Goal: Task Accomplishment & Management: Manage account settings

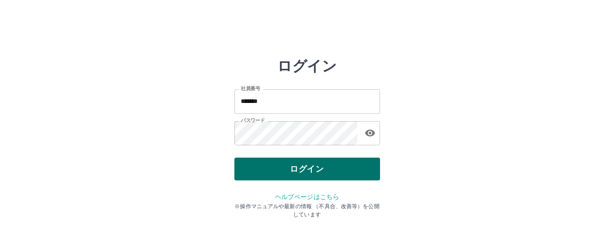
click at [325, 170] on button "ログイン" at bounding box center [307, 168] width 146 height 23
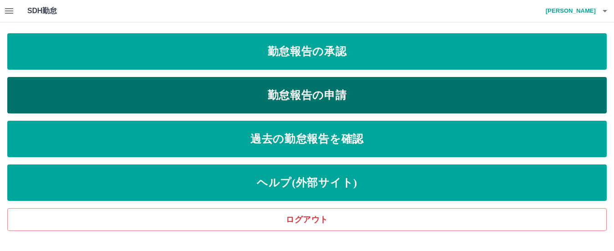
click at [325, 97] on link "勤怠報告の申請" at bounding box center [306, 95] width 599 height 36
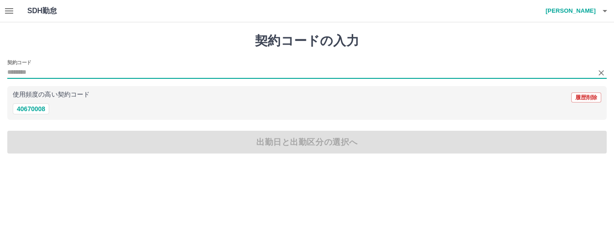
click at [15, 71] on input "契約コード" at bounding box center [300, 72] width 586 height 11
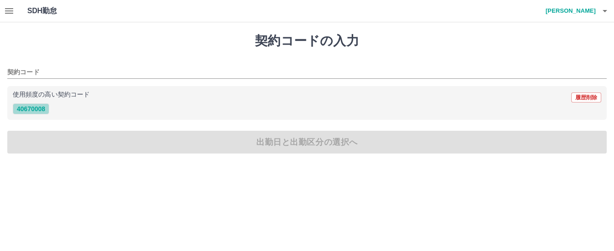
click at [27, 111] on button "40670008" at bounding box center [31, 108] width 36 height 11
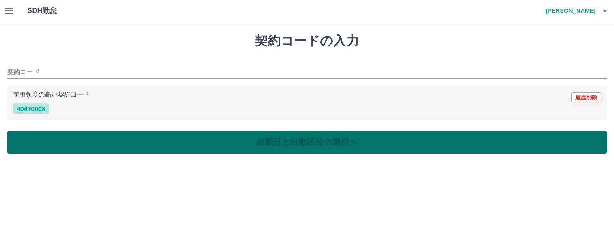
type input "********"
click at [30, 141] on button "出勤日と出勤区分の選択へ" at bounding box center [306, 142] width 599 height 23
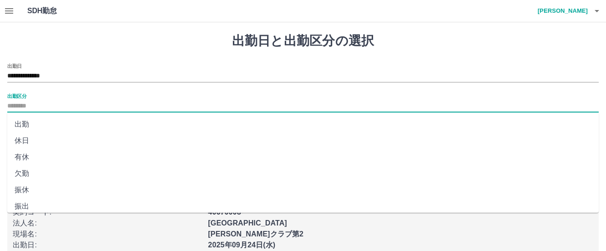
click at [20, 104] on input "出勤区分" at bounding box center [303, 106] width 592 height 11
click at [20, 125] on li "出勤" at bounding box center [303, 124] width 592 height 16
type input "**"
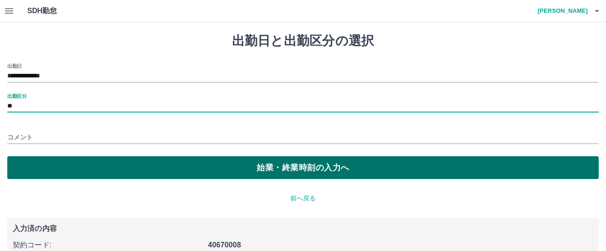
click at [29, 160] on button "始業・終業時刻の入力へ" at bounding box center [303, 167] width 592 height 23
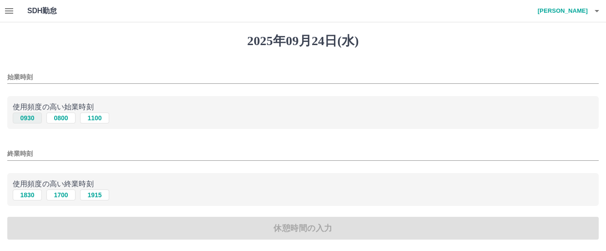
click at [22, 116] on button "0930" at bounding box center [27, 117] width 29 height 11
type input "****"
click at [26, 196] on button "1830" at bounding box center [27, 194] width 29 height 11
type input "****"
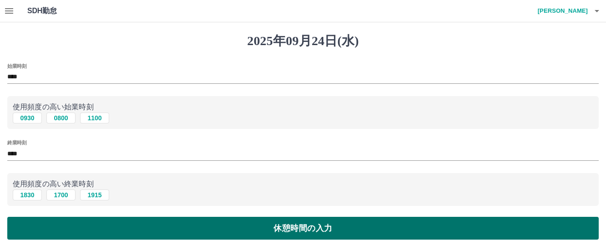
drag, startPoint x: 29, startPoint y: 231, endPoint x: 30, endPoint y: 218, distance: 12.3
click at [29, 230] on button "休憩時間の入力" at bounding box center [303, 228] width 592 height 23
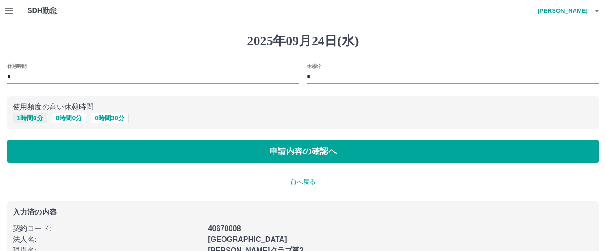
click at [29, 115] on button "1 時間 0 分" at bounding box center [30, 117] width 35 height 11
type input "*"
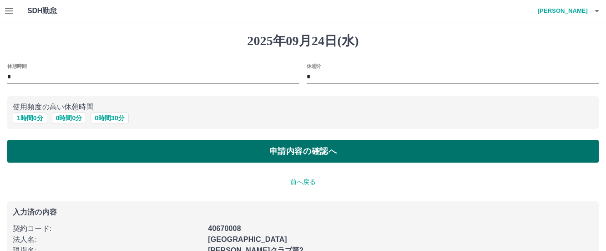
click at [151, 159] on button "申請内容の確認へ" at bounding box center [303, 151] width 592 height 23
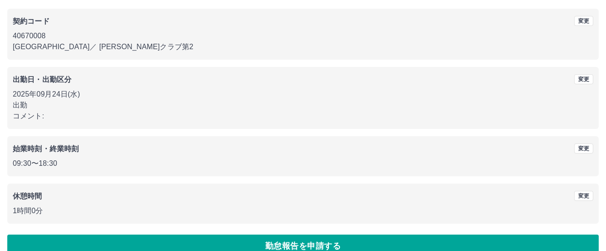
scroll to position [90, 0]
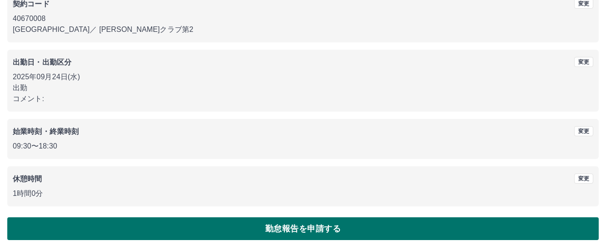
click at [279, 226] on button "勤怠報告を申請する" at bounding box center [303, 228] width 592 height 23
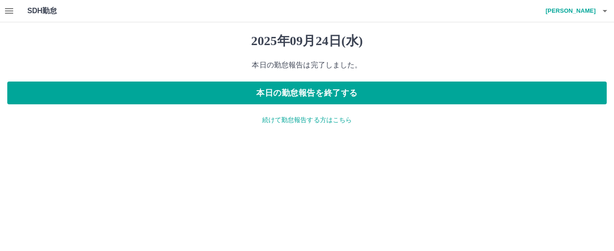
click at [284, 120] on p "続けて勤怠報告する方はこちら" at bounding box center [306, 120] width 599 height 10
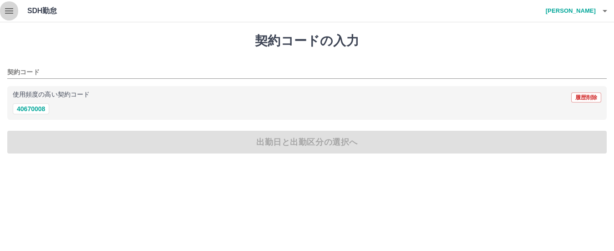
click at [10, 10] on icon "button" at bounding box center [9, 10] width 11 height 11
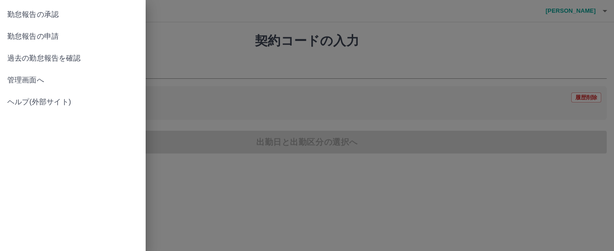
click at [46, 15] on span "勤怠報告の承認" at bounding box center [72, 14] width 131 height 11
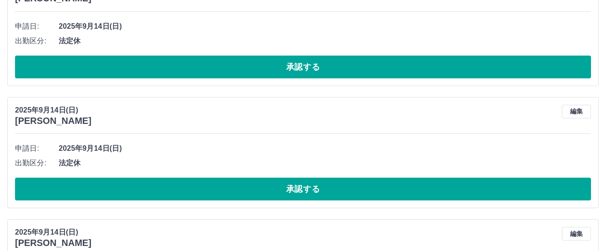
scroll to position [2580, 0]
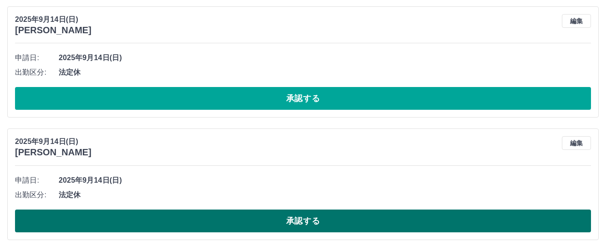
click at [258, 220] on button "承認する" at bounding box center [303, 220] width 576 height 23
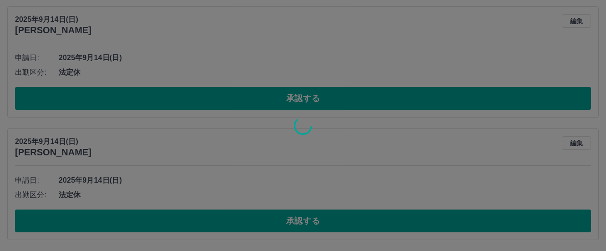
scroll to position [2458, 0]
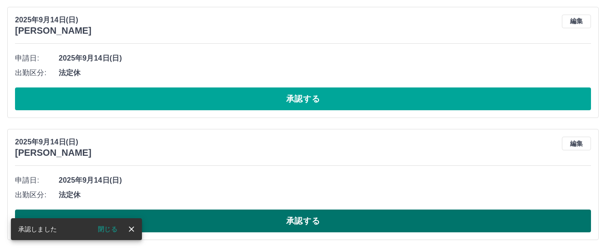
click at [261, 222] on button "承認する" at bounding box center [303, 220] width 576 height 23
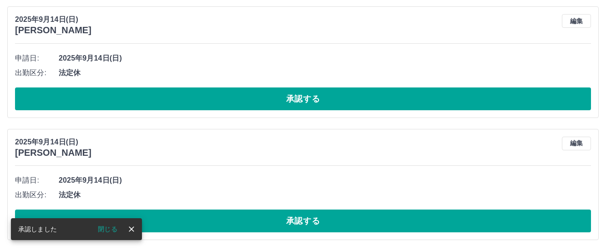
scroll to position [2336, 0]
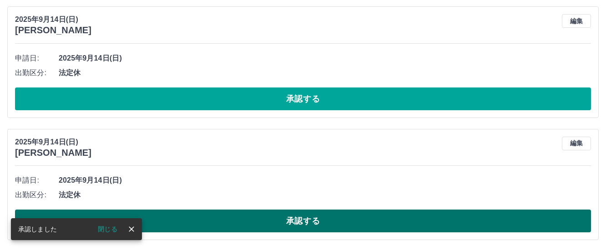
click at [305, 224] on button "承認する" at bounding box center [303, 220] width 576 height 23
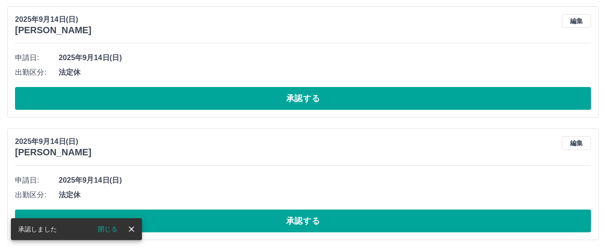
scroll to position [2214, 0]
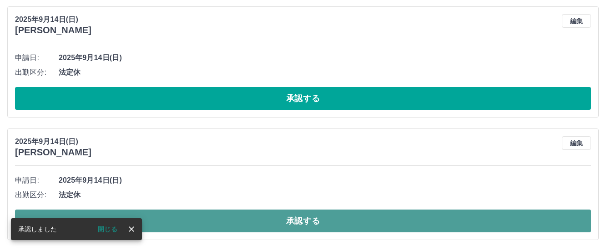
click at [321, 222] on button "承認する" at bounding box center [303, 220] width 576 height 23
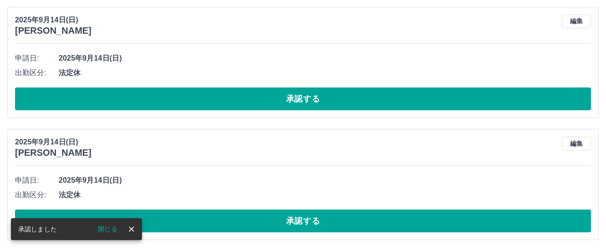
scroll to position [2091, 0]
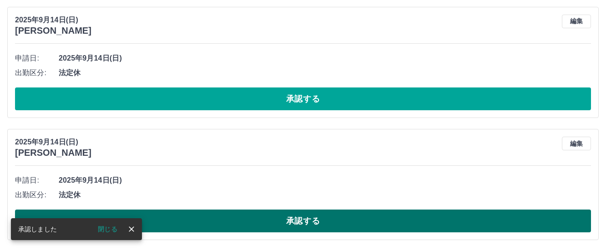
click at [255, 220] on button "承認する" at bounding box center [303, 220] width 576 height 23
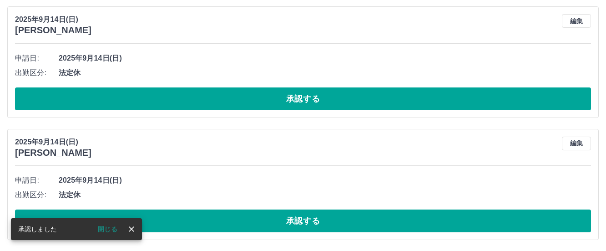
scroll to position [1969, 0]
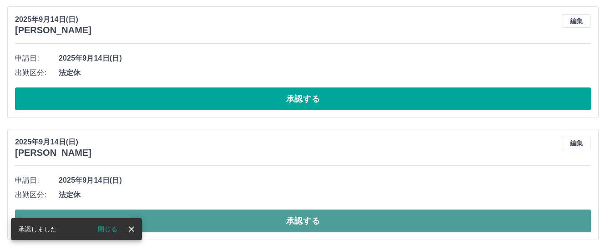
click at [292, 220] on button "承認する" at bounding box center [303, 220] width 576 height 23
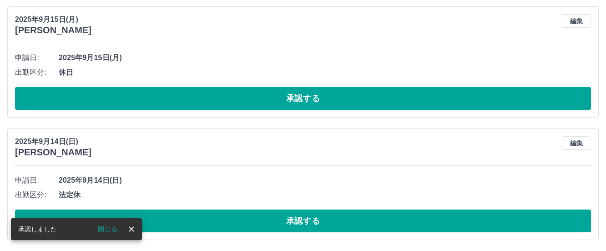
scroll to position [1847, 0]
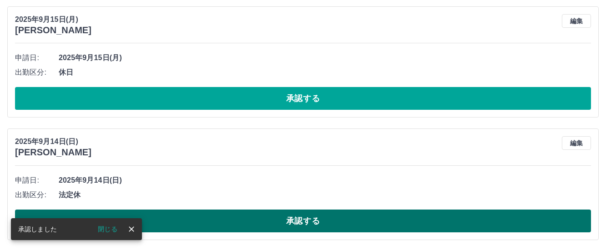
click at [244, 219] on button "承認する" at bounding box center [303, 220] width 576 height 23
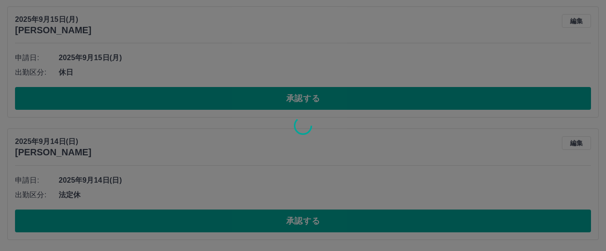
scroll to position [1725, 0]
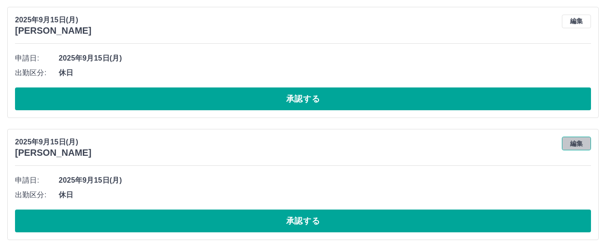
click at [572, 142] on button "編集" at bounding box center [576, 144] width 29 height 14
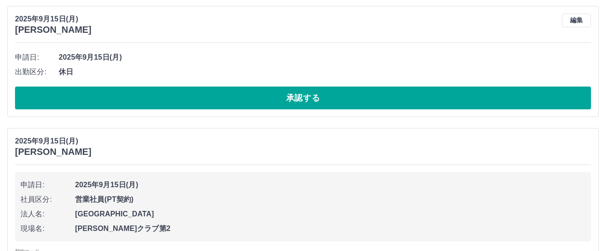
scroll to position [1848, 0]
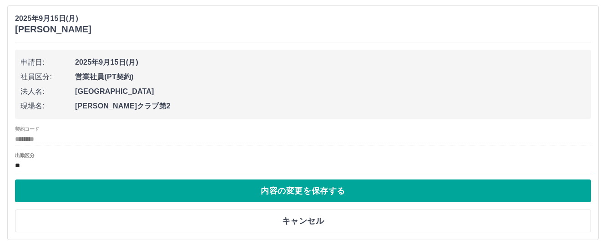
click at [35, 165] on input "**" at bounding box center [303, 165] width 576 height 11
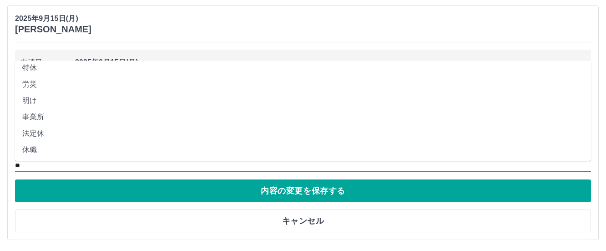
scroll to position [202, 0]
click at [28, 131] on li "法定休" at bounding box center [303, 132] width 576 height 16
type input "***"
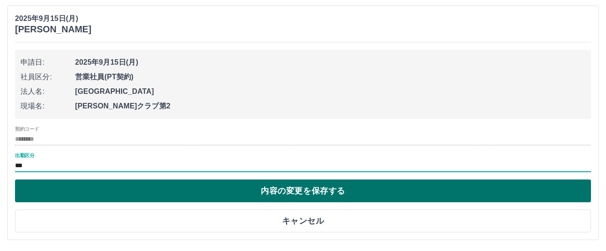
click at [294, 190] on button "内容の変更を保存する" at bounding box center [303, 190] width 576 height 23
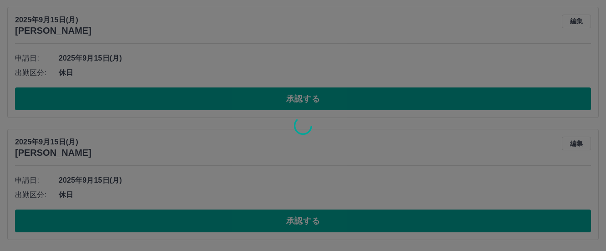
scroll to position [1725, 0]
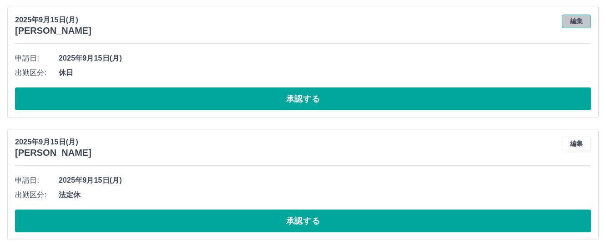
click at [573, 21] on button "編集" at bounding box center [576, 22] width 29 height 14
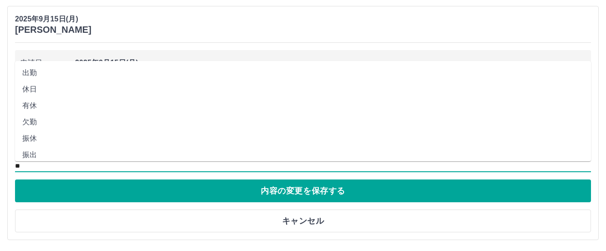
click at [60, 168] on input "**" at bounding box center [303, 165] width 576 height 11
click at [36, 132] on li "法定休" at bounding box center [303, 133] width 576 height 16
type input "***"
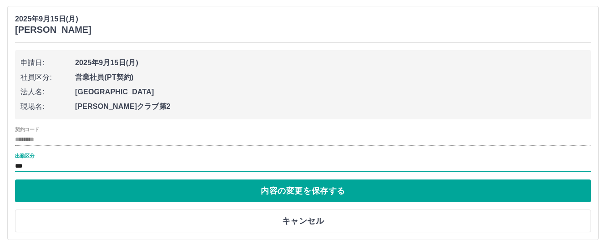
click at [292, 191] on button "内容の変更を保存する" at bounding box center [303, 190] width 576 height 23
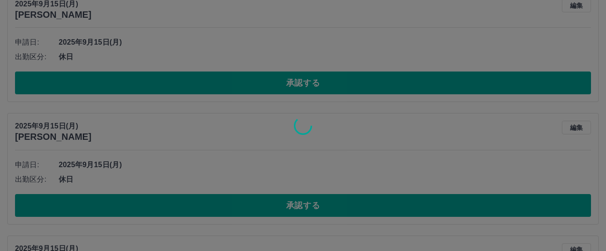
scroll to position [1491, 0]
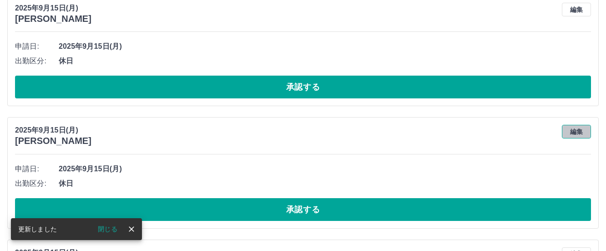
click at [568, 132] on button "編集" at bounding box center [576, 132] width 29 height 14
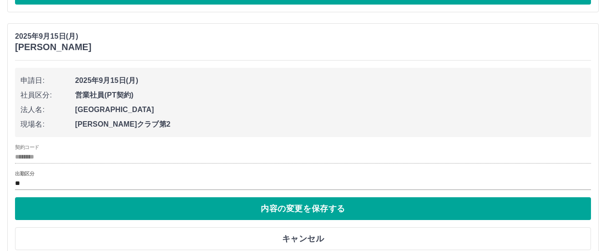
scroll to position [1565, 0]
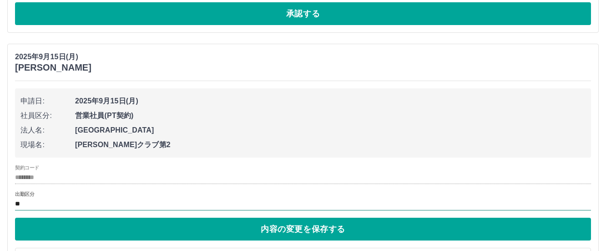
click at [22, 202] on input "**" at bounding box center [303, 203] width 576 height 11
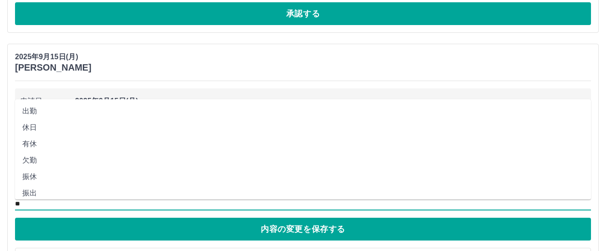
scroll to position [202, 0]
click at [27, 169] on li "法定休" at bounding box center [303, 171] width 576 height 16
type input "***"
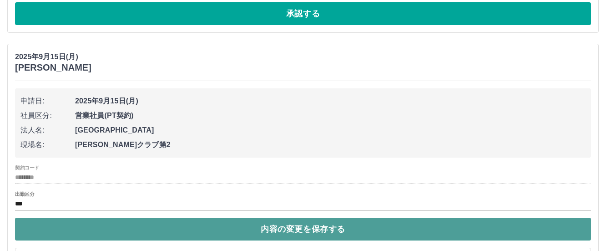
click at [353, 228] on button "内容の変更を保存する" at bounding box center [303, 229] width 576 height 23
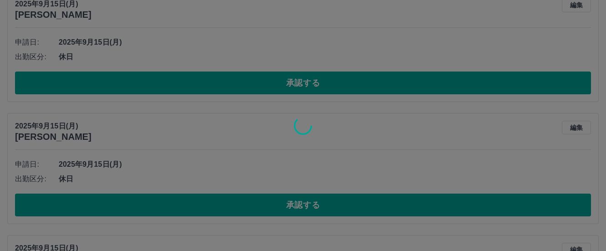
scroll to position [1343, 0]
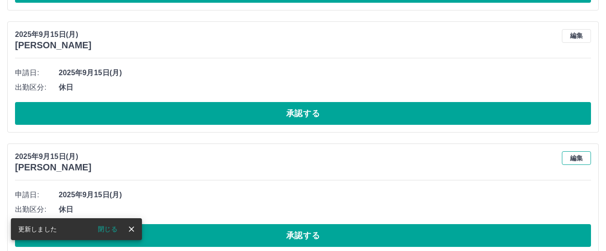
click at [576, 157] on button "編集" at bounding box center [576, 158] width 29 height 14
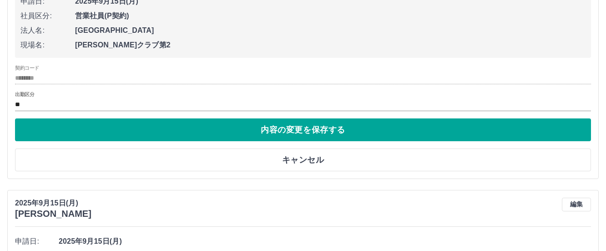
scroll to position [1453, 0]
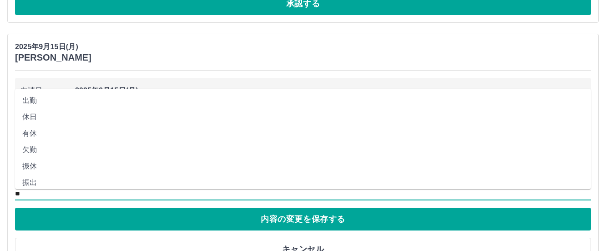
click at [38, 192] on input "**" at bounding box center [303, 193] width 576 height 11
click at [34, 161] on li "法定休" at bounding box center [303, 160] width 576 height 16
type input "***"
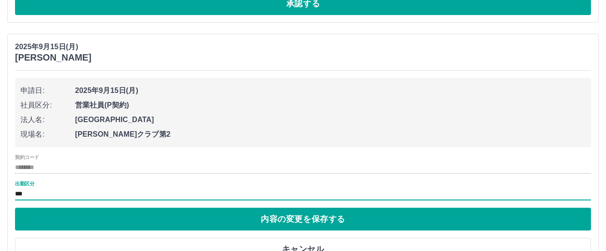
drag, startPoint x: 178, startPoint y: 216, endPoint x: 201, endPoint y: 199, distance: 28.6
click at [178, 216] on button "内容の変更を保存する" at bounding box center [303, 219] width 576 height 23
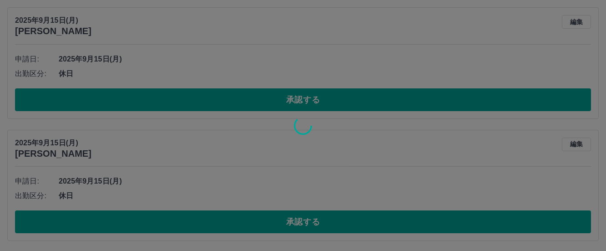
scroll to position [1231, 0]
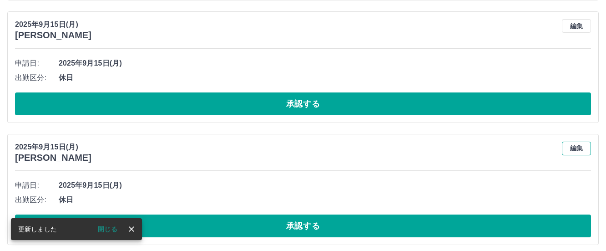
click at [572, 146] on button "編集" at bounding box center [576, 149] width 29 height 14
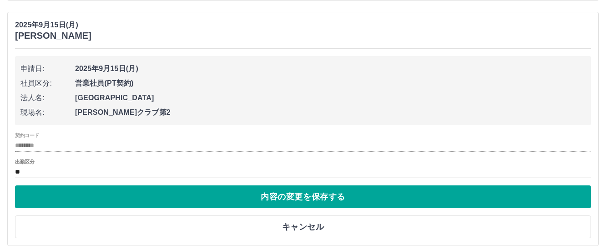
scroll to position [1357, 0]
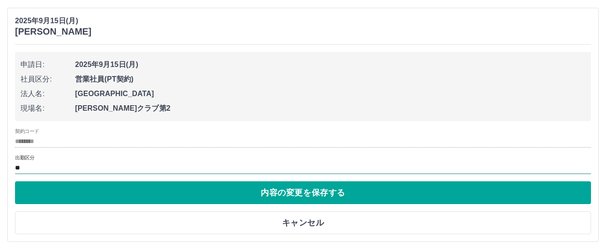
click at [45, 163] on input "**" at bounding box center [303, 167] width 576 height 11
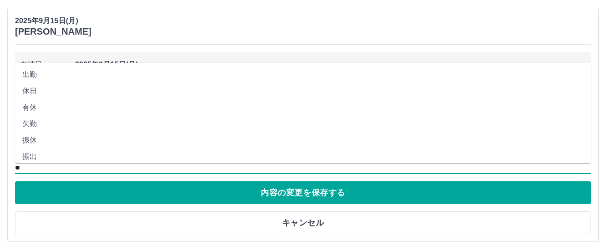
scroll to position [202, 0]
click at [35, 136] on li "法定休" at bounding box center [303, 135] width 576 height 16
type input "***"
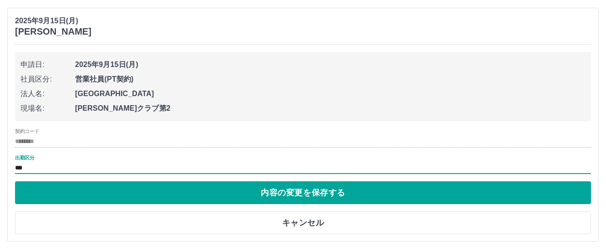
drag, startPoint x: 90, startPoint y: 193, endPoint x: 196, endPoint y: 174, distance: 107.8
click at [91, 193] on button "内容の変更を保存する" at bounding box center [303, 192] width 576 height 23
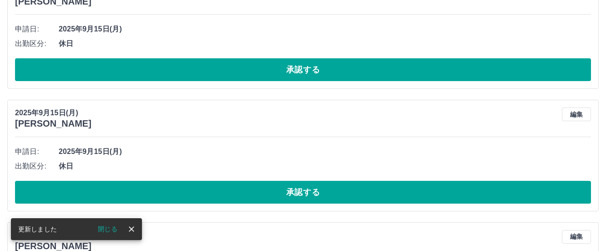
scroll to position [1139, 0]
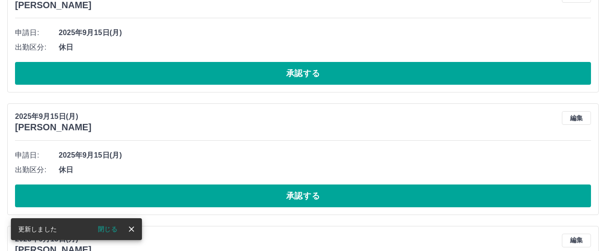
drag, startPoint x: 578, startPoint y: 116, endPoint x: 571, endPoint y: 115, distance: 7.4
click at [578, 116] on button "編集" at bounding box center [576, 118] width 29 height 14
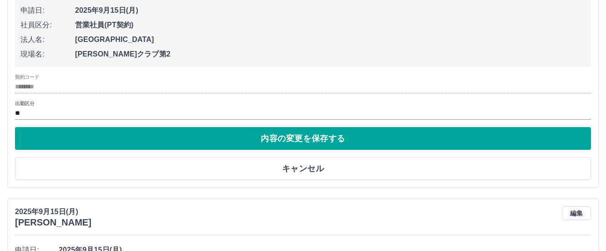
scroll to position [1261, 0]
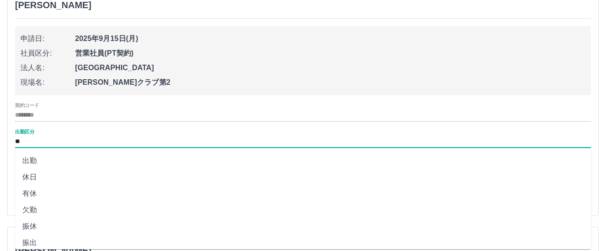
drag, startPoint x: 53, startPoint y: 141, endPoint x: 137, endPoint y: 128, distance: 85.2
click at [54, 141] on input "**" at bounding box center [303, 141] width 576 height 11
click at [28, 223] on li "法定休" at bounding box center [303, 221] width 576 height 16
type input "***"
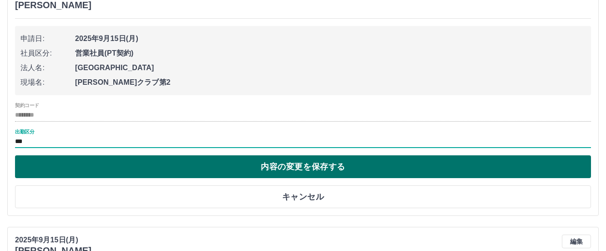
click at [302, 169] on button "内容の変更を保存する" at bounding box center [303, 166] width 576 height 23
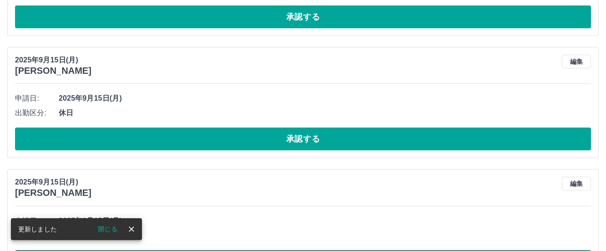
scroll to position [1016, 0]
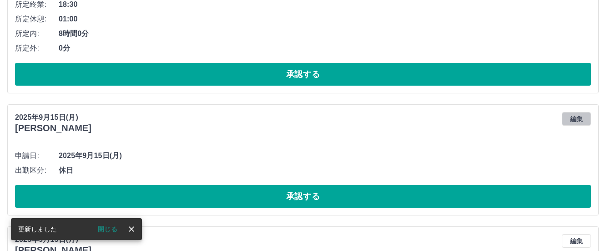
drag, startPoint x: 581, startPoint y: 118, endPoint x: 462, endPoint y: 119, distance: 118.8
click at [580, 117] on button "編集" at bounding box center [576, 119] width 29 height 14
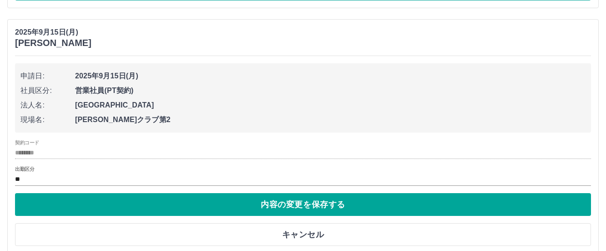
scroll to position [1150, 0]
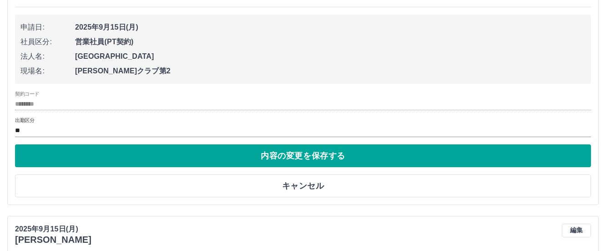
click at [46, 124] on div "出勤区分 **" at bounding box center [303, 126] width 576 height 19
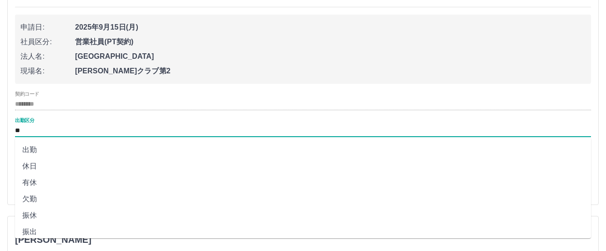
scroll to position [202, 0]
click at [38, 209] on li "法定休" at bounding box center [303, 210] width 576 height 16
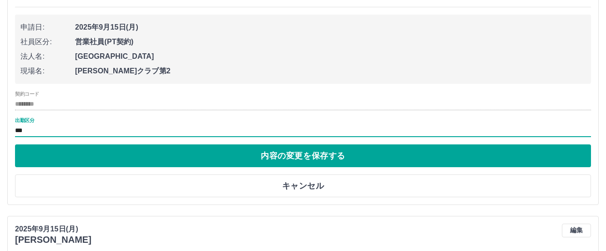
type input "***"
drag, startPoint x: 229, startPoint y: 156, endPoint x: 332, endPoint y: 154, distance: 102.9
click at [229, 156] on button "内容の変更を保存する" at bounding box center [303, 155] width 576 height 23
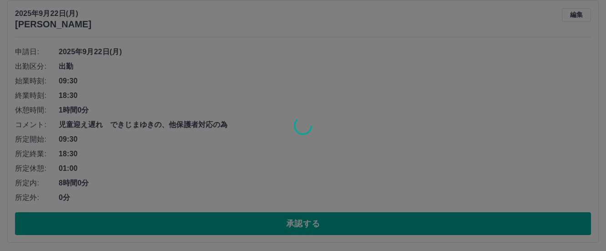
scroll to position [859, 0]
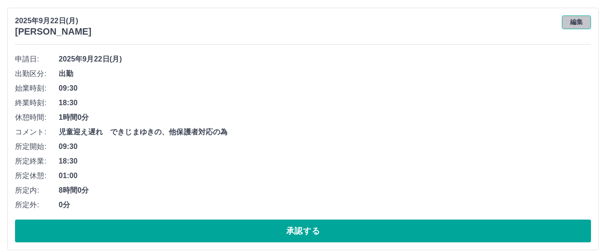
click at [577, 22] on button "編集" at bounding box center [576, 22] width 29 height 14
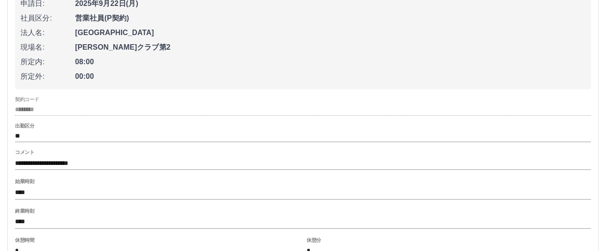
scroll to position [978, 0]
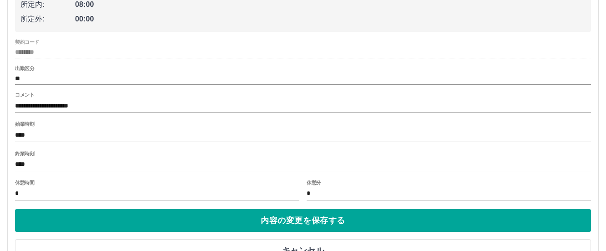
click at [44, 162] on input "****" at bounding box center [303, 164] width 576 height 13
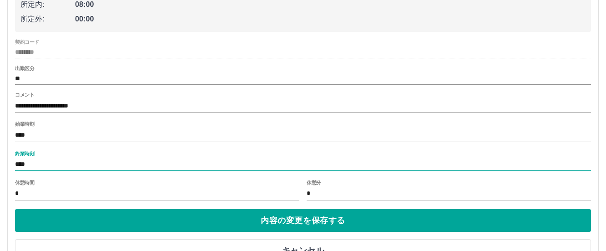
drag, startPoint x: 36, startPoint y: 167, endPoint x: -10, endPoint y: 166, distance: 46.9
click at [0, 166] on html "SDH勤怠 [PERSON_NAME] 勤怠報告の承認 [DATE] **** 9月 * 未承認 休日 承認済み [DATE] [PERSON_NAME] 編…" at bounding box center [303, 78] width 606 height 2113
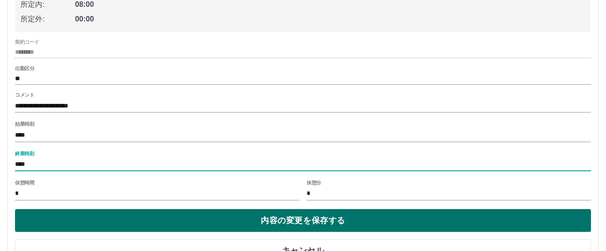
type input "****"
click at [312, 218] on button "内容の変更を保存する" at bounding box center [303, 220] width 576 height 23
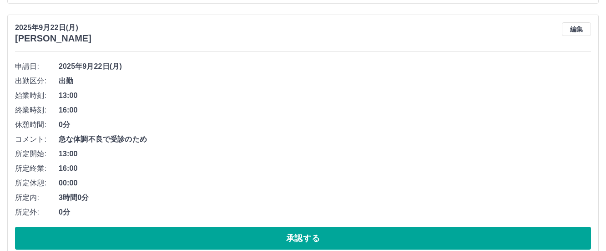
scroll to position [595, 0]
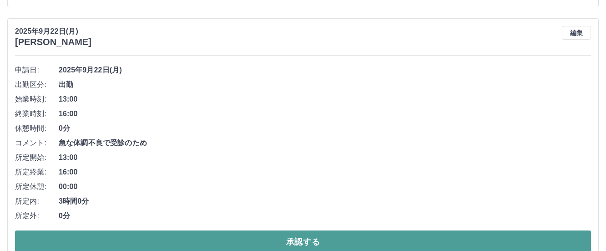
click at [291, 241] on button "承認する" at bounding box center [303, 241] width 576 height 23
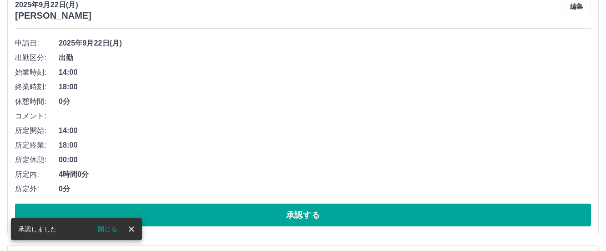
scroll to position [385, 0]
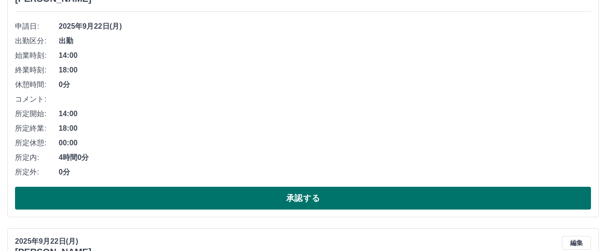
click at [295, 195] on button "承認する" at bounding box center [303, 198] width 576 height 23
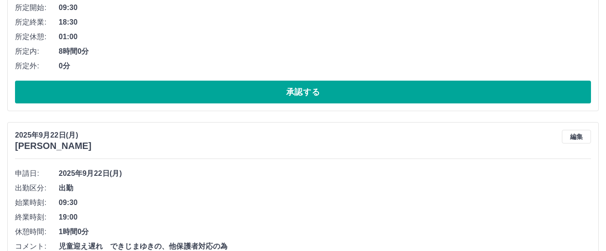
scroll to position [0, 0]
